Goal: Use online tool/utility: Utilize a website feature to perform a specific function

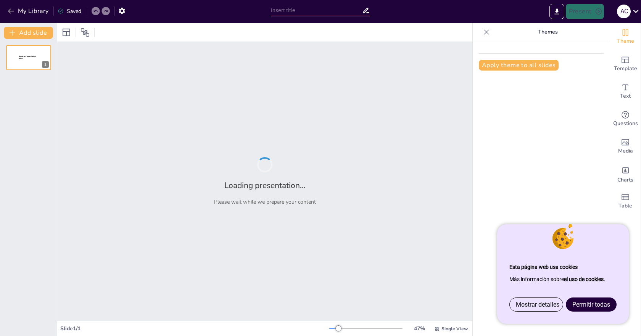
type input "Imported UT1.ppt"
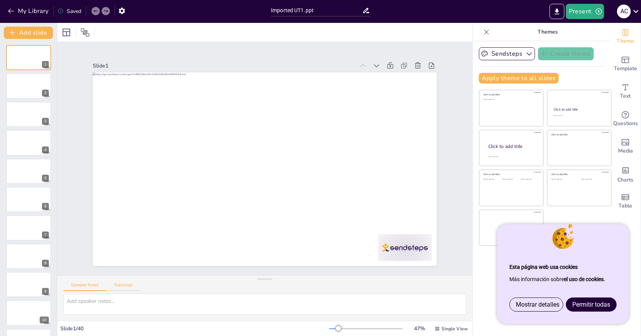
click at [124, 286] on button "Transcript" at bounding box center [123, 287] width 34 height 8
click at [87, 288] on button "Speaker Notes" at bounding box center [84, 287] width 43 height 8
click at [526, 55] on icon "button" at bounding box center [530, 54] width 8 height 8
click at [527, 55] on icon "button" at bounding box center [529, 53] width 5 height 3
click at [598, 13] on icon "button" at bounding box center [599, 12] width 8 height 8
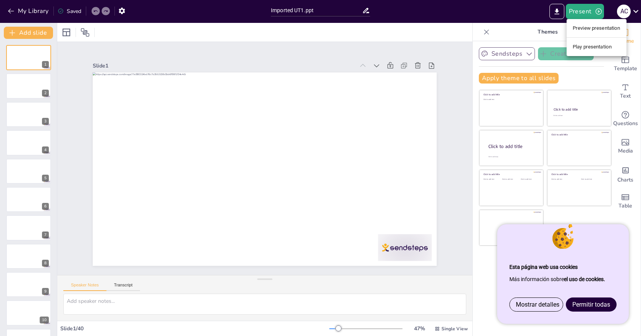
click at [592, 8] on div at bounding box center [320, 168] width 641 height 336
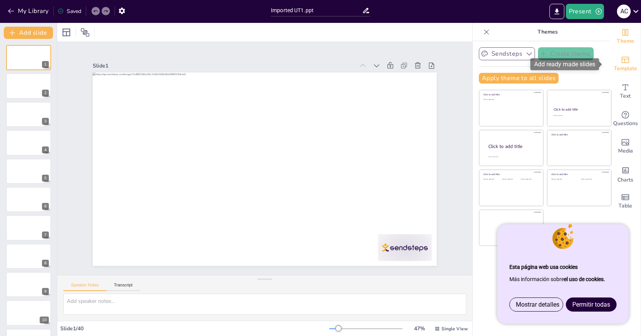
click at [619, 65] on span "Template" at bounding box center [625, 69] width 23 height 8
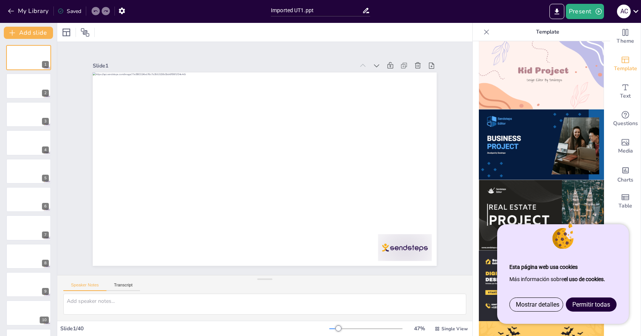
scroll to position [674, 0]
